Goal: Check status: Check status

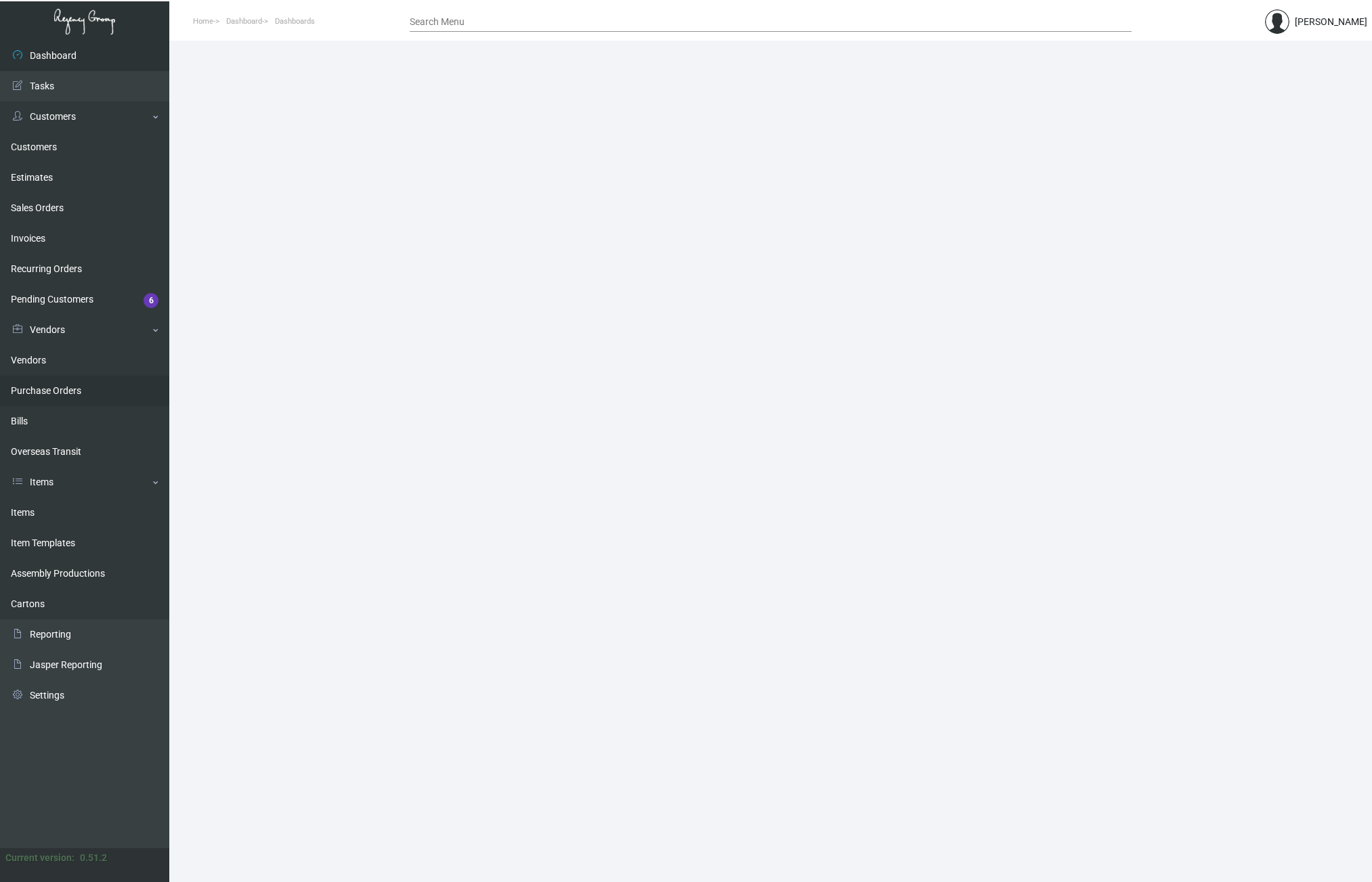
click at [64, 388] on link "Purchase Orders" at bounding box center [85, 391] width 170 height 31
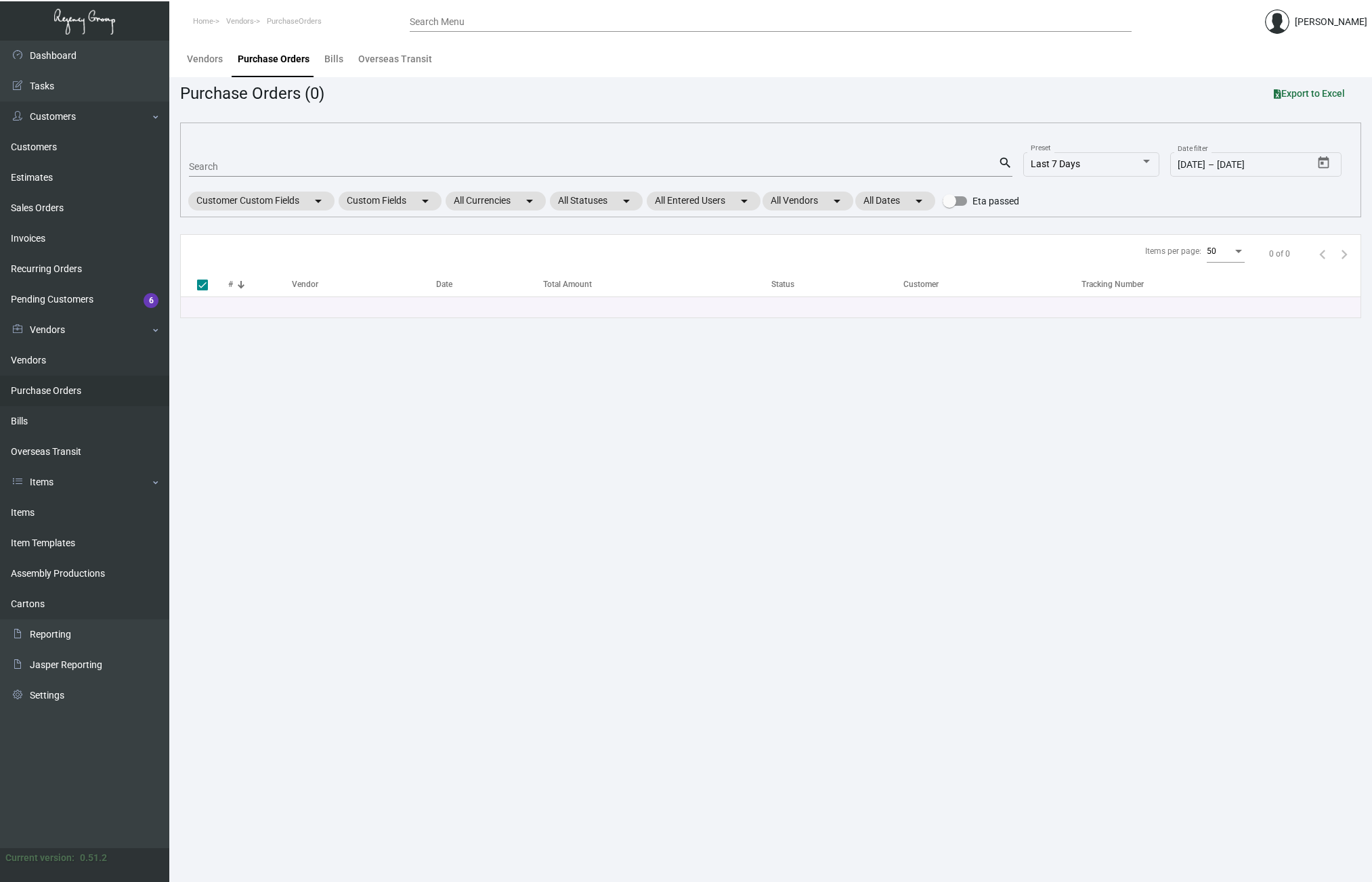
click at [237, 166] on input "Search" at bounding box center [593, 167] width 809 height 11
paste input "101168"
type input "101168"
checkbox input "false"
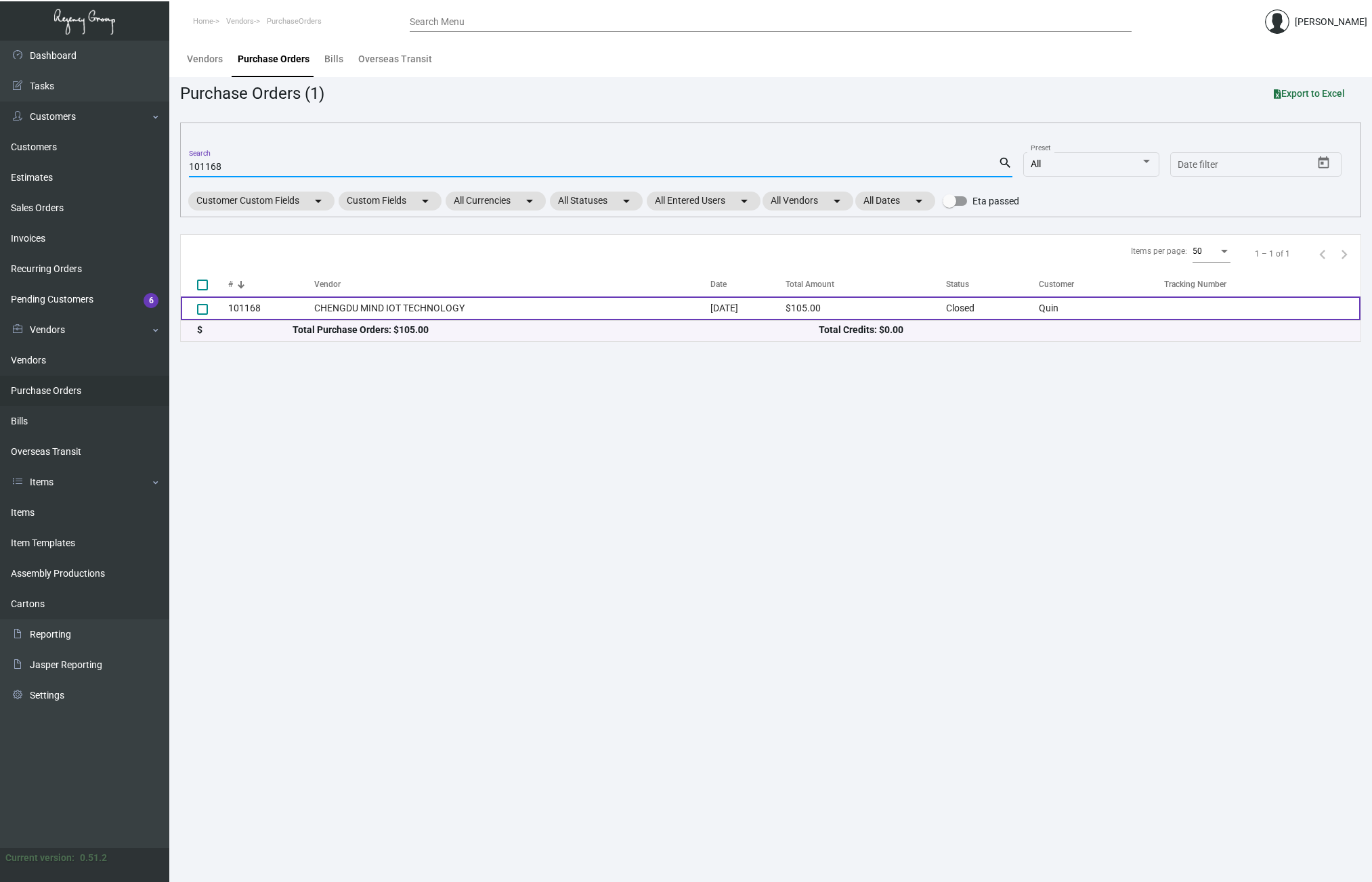
click at [237, 309] on td "101168" at bounding box center [270, 308] width 86 height 24
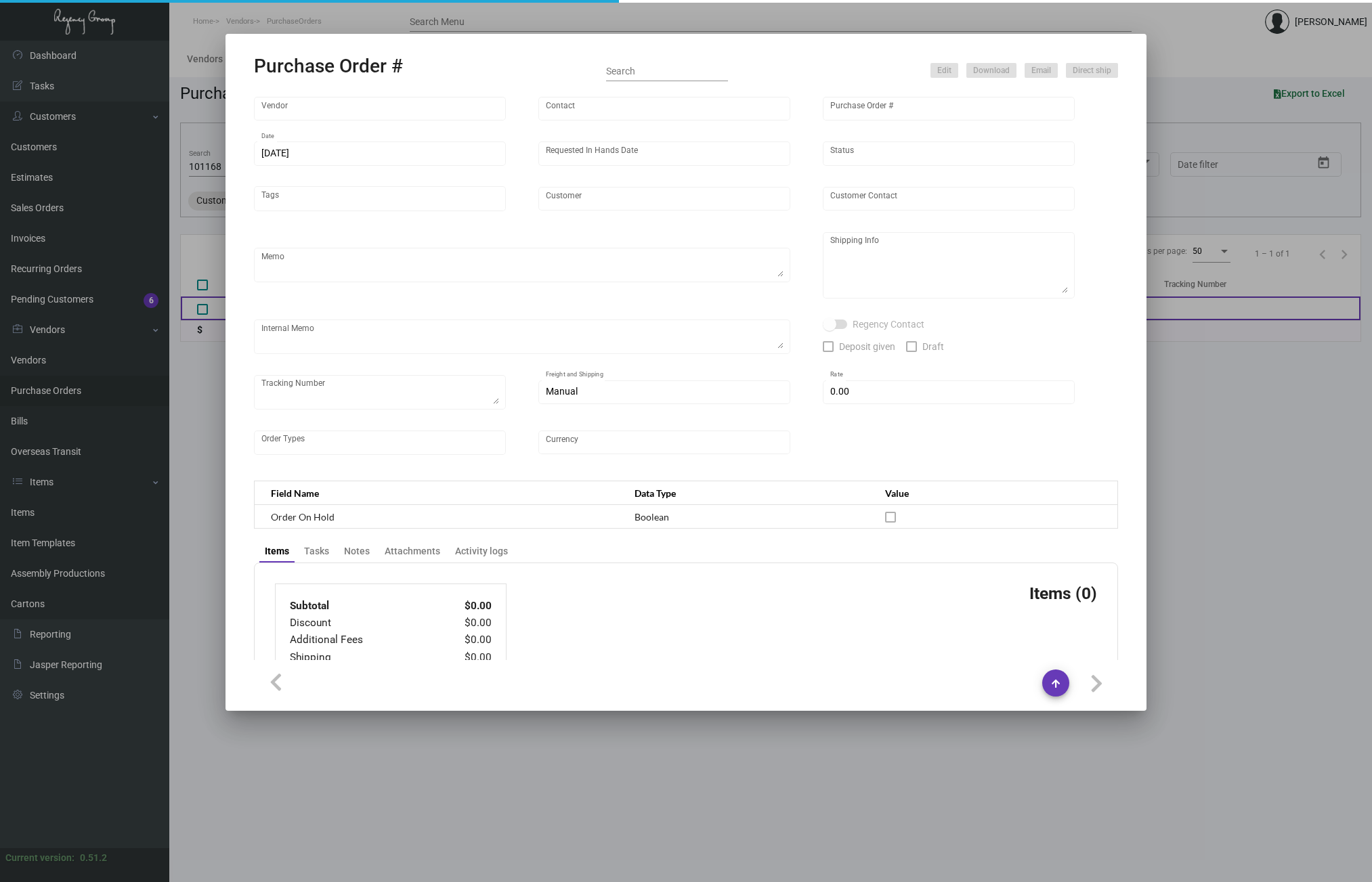
type input "CHENGDU MIND IOT TECHNOLOGY"
type input "[PERSON_NAME]"
type input "101168"
type input "[DATE]"
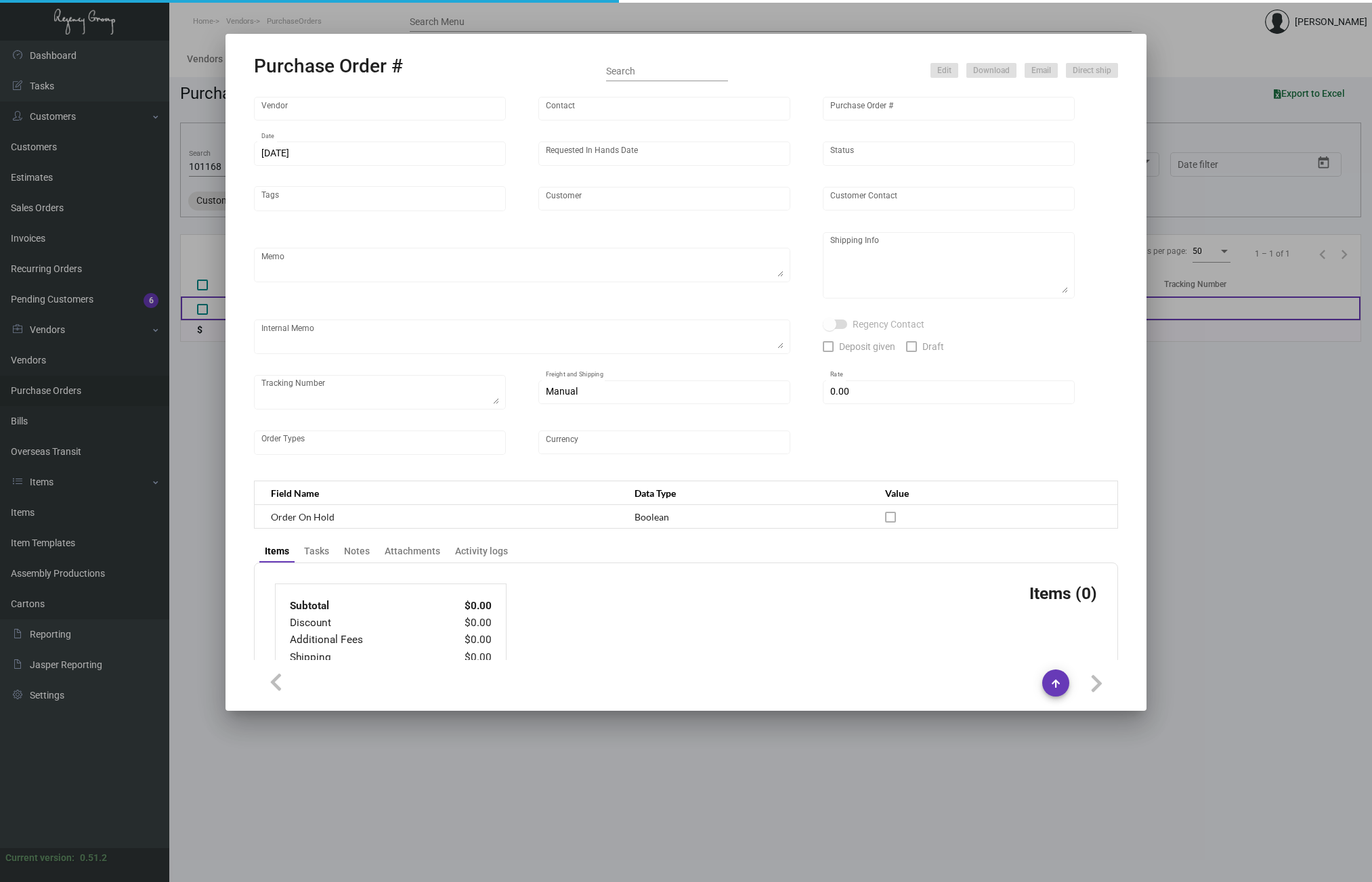
type input "Quin"
type textarea "Air to [GEOGRAPHIC_DATA]"
type textarea "Regency Group NJ - [PERSON_NAME] [STREET_ADDRESS]"
type textarea "8.74"
checkbox input "true"
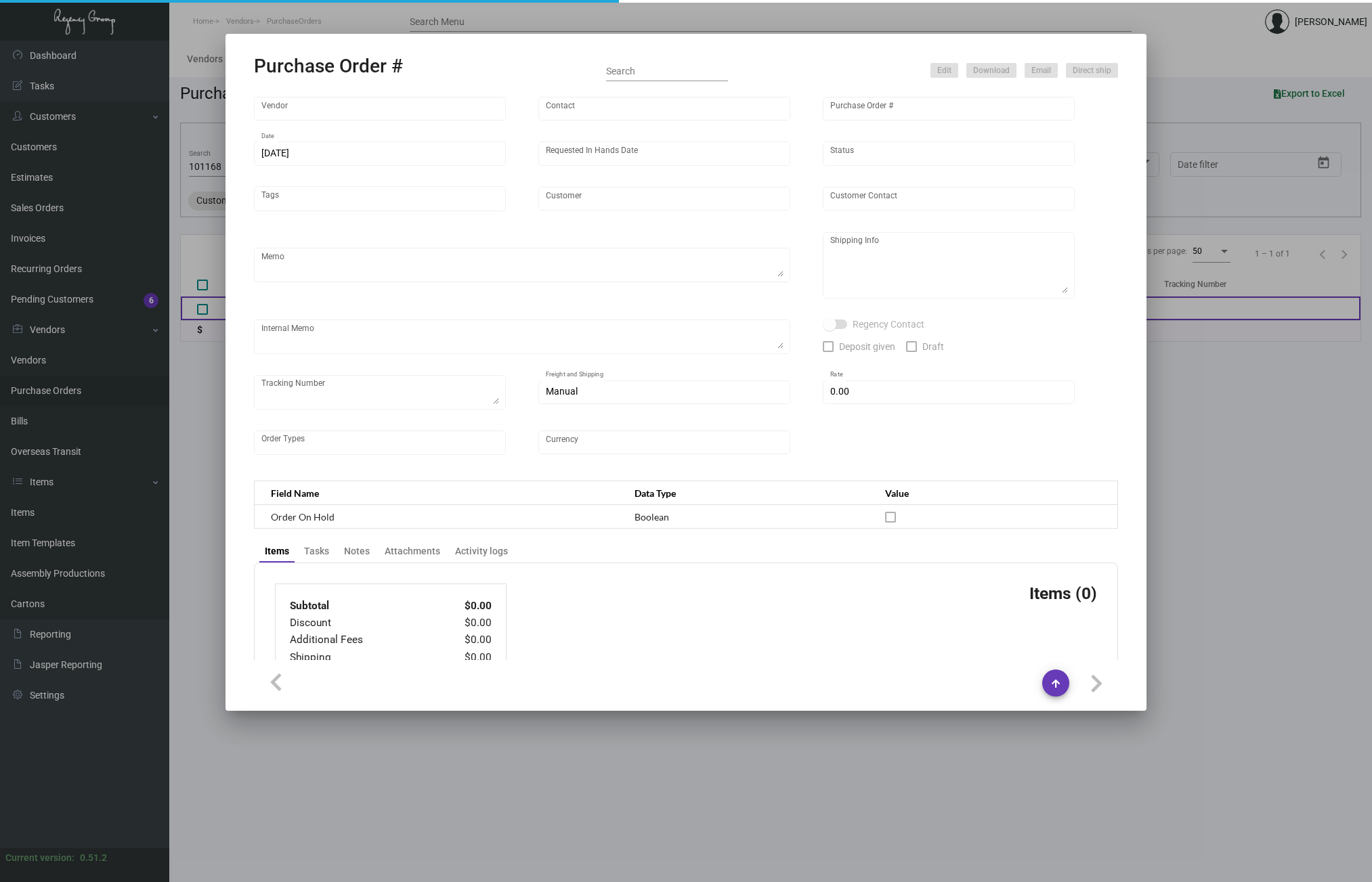
type input "$ 0.00"
type input "United States Dollar $"
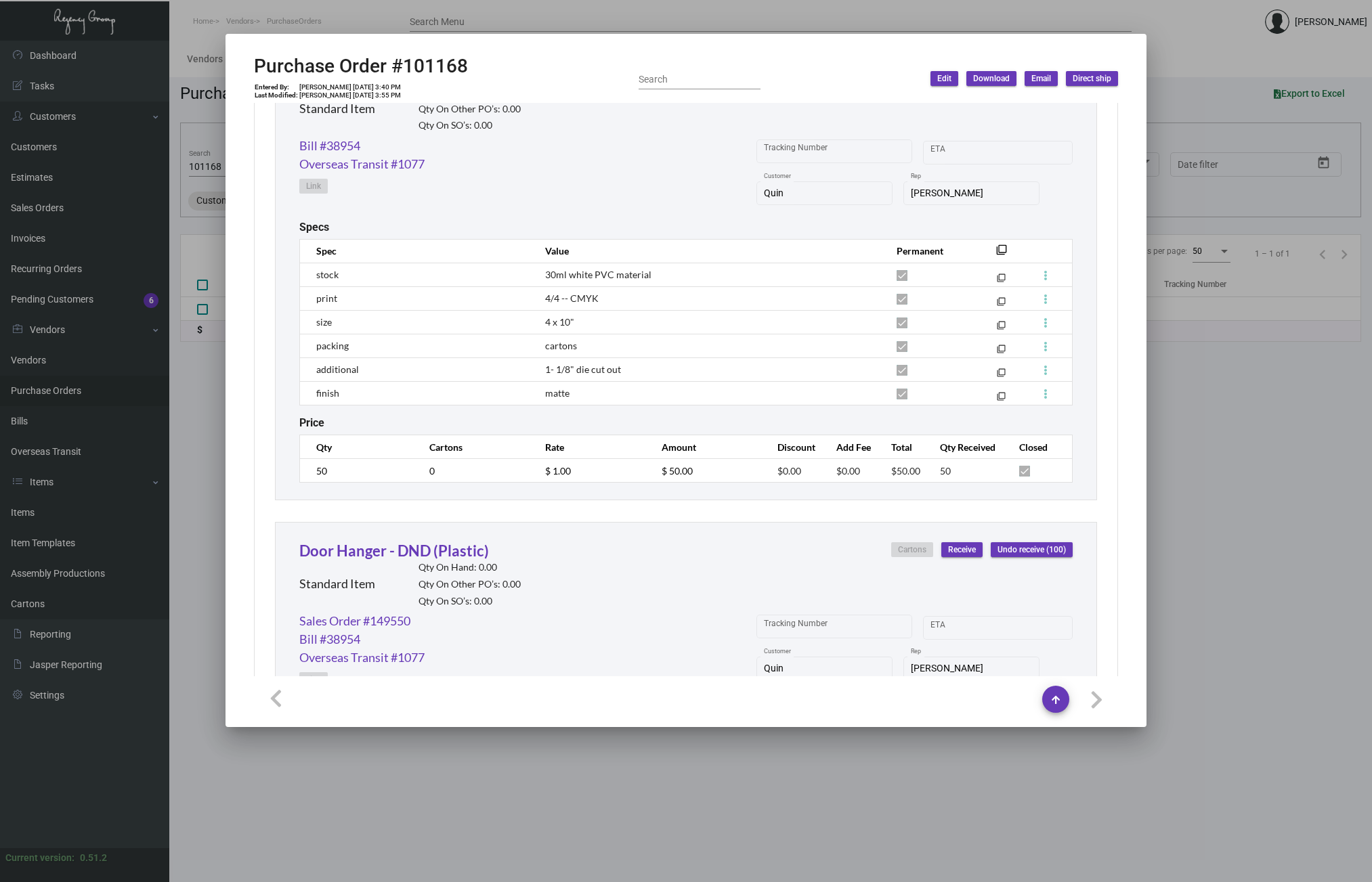
scroll to position [716, 0]
drag, startPoint x: 605, startPoint y: 390, endPoint x: 315, endPoint y: 270, distance: 313.8
click at [315, 270] on tbody "stock 30ml white PVC material filter_none print 4/4 -- CMYK filter_none size 4 …" at bounding box center [686, 332] width 772 height 142
copy tbody "stock 30ml white PVC material filter_none print 4/4 -- CMYK filter_none size 4 …"
click at [998, 247] on mat-icon "filter_none" at bounding box center [1001, 252] width 11 height 11
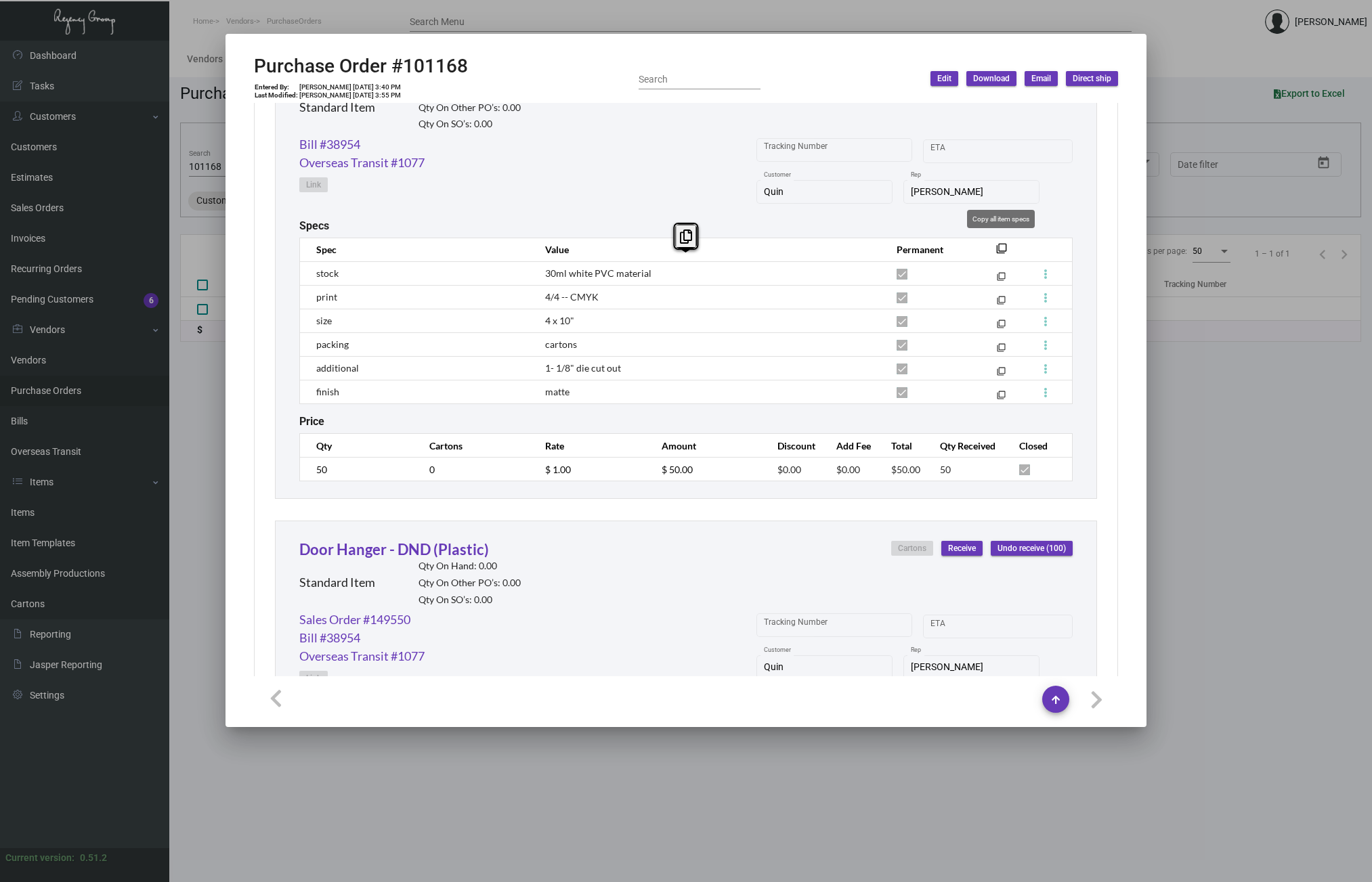
copy tbody "stock 30ml white PVC material filter_none print 4/4 -- CMYK filter_none size 4 …"
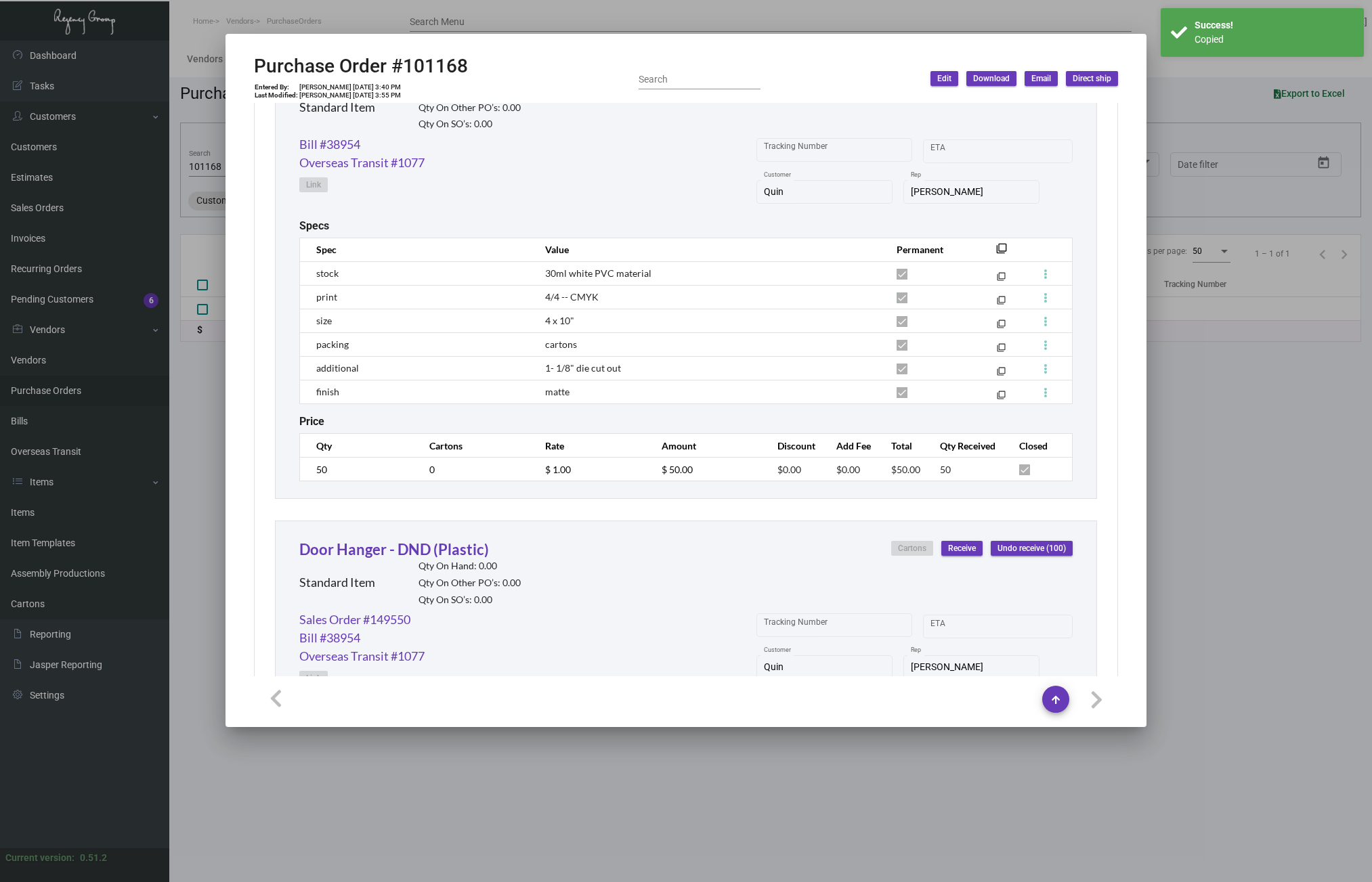
click at [196, 379] on div at bounding box center [686, 441] width 1372 height 882
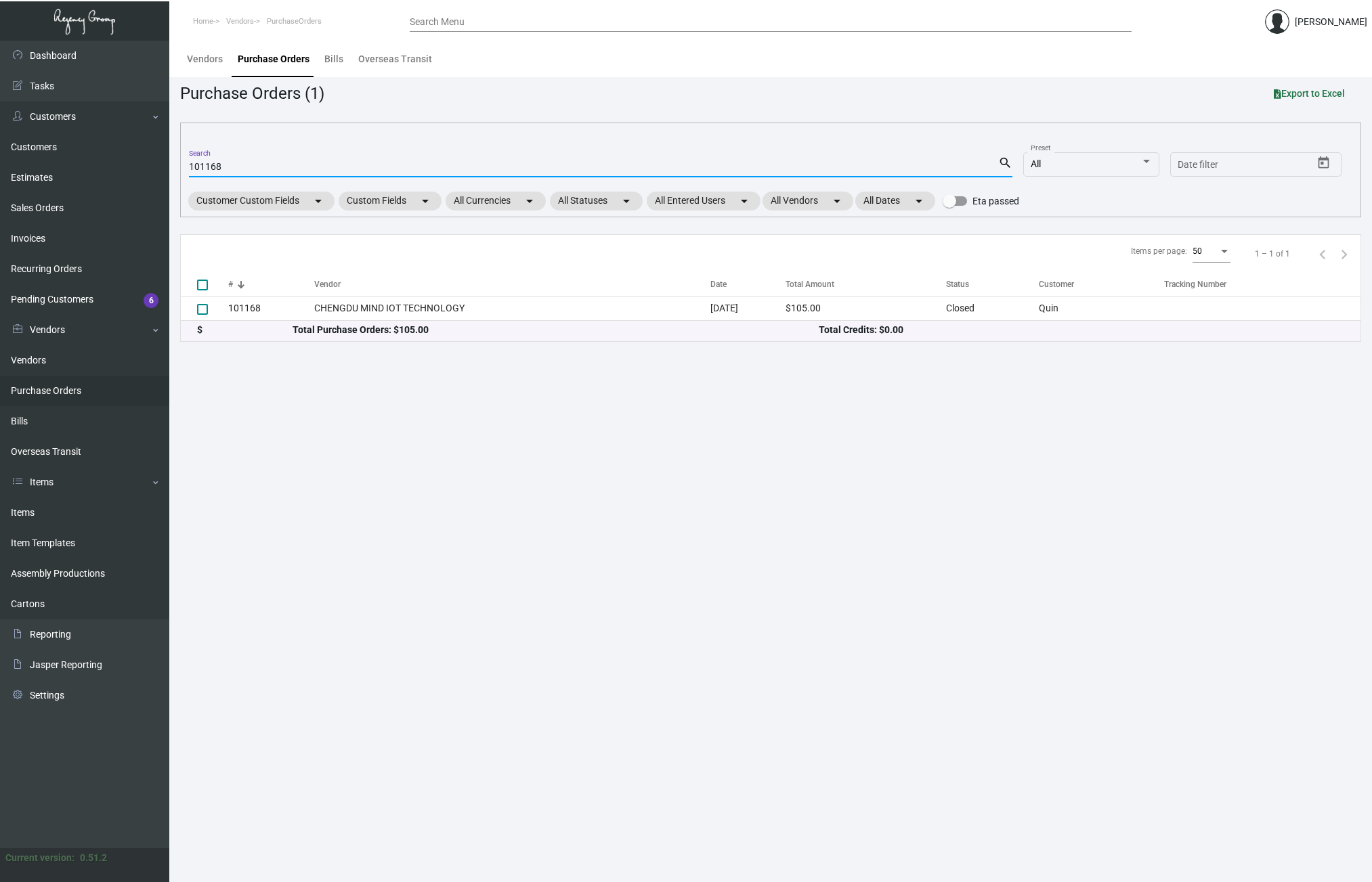
click at [341, 167] on input "101168" at bounding box center [593, 167] width 809 height 11
paste input "5416"
type input "105416"
